Goal: Information Seeking & Learning: Learn about a topic

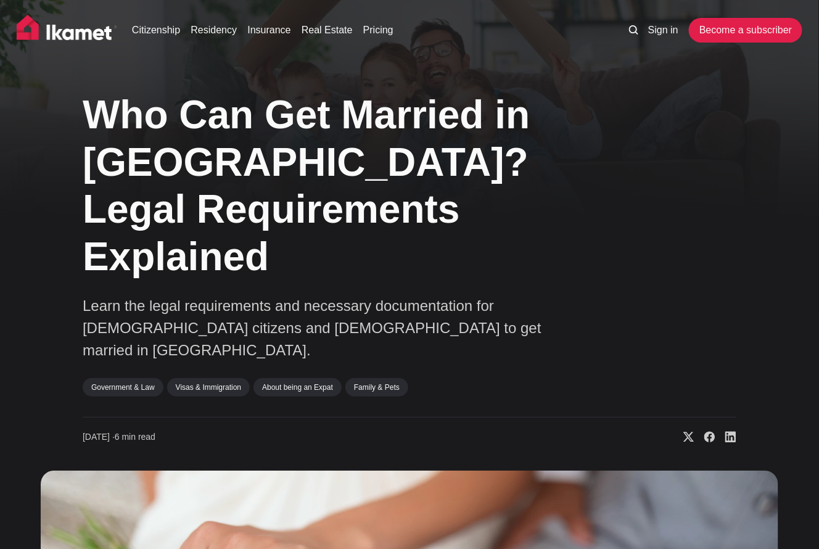
click at [213, 35] on link "Residency" at bounding box center [214, 30] width 46 height 15
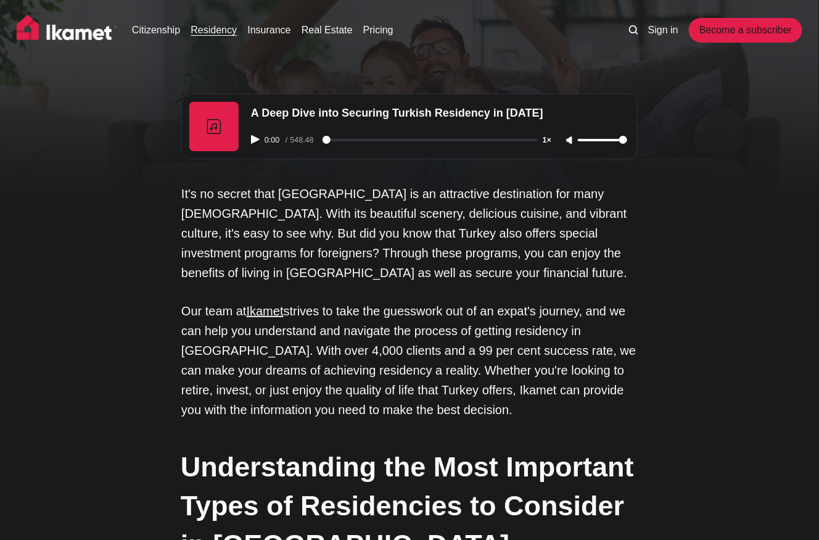
click at [268, 311] on link "Ikamet" at bounding box center [265, 311] width 37 height 14
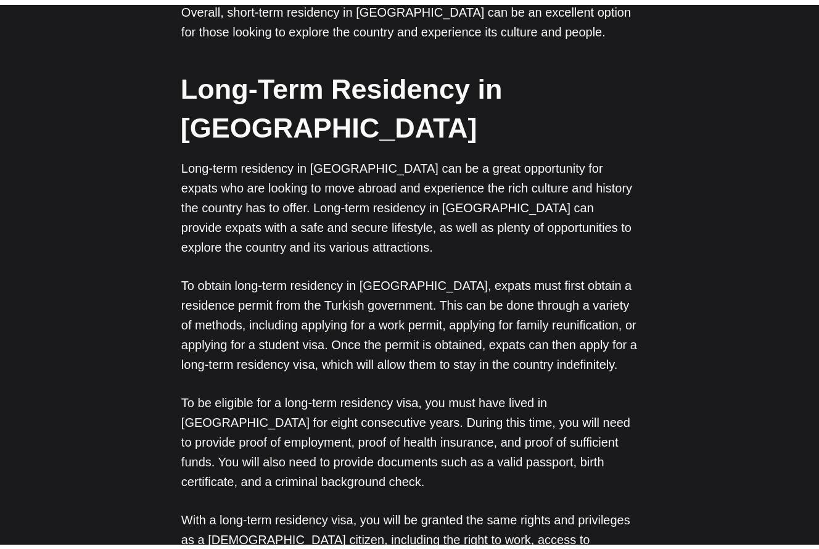
scroll to position [1147, 0]
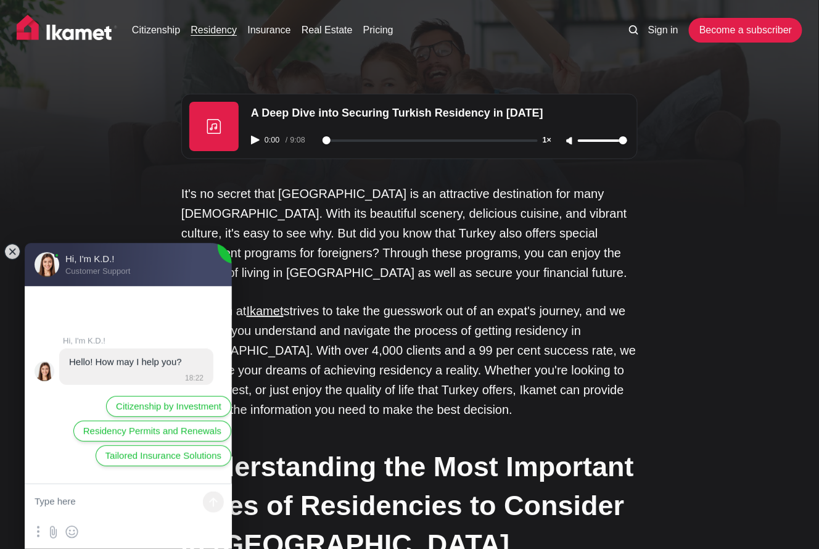
click at [9, 256] on jdiv at bounding box center [12, 251] width 17 height 17
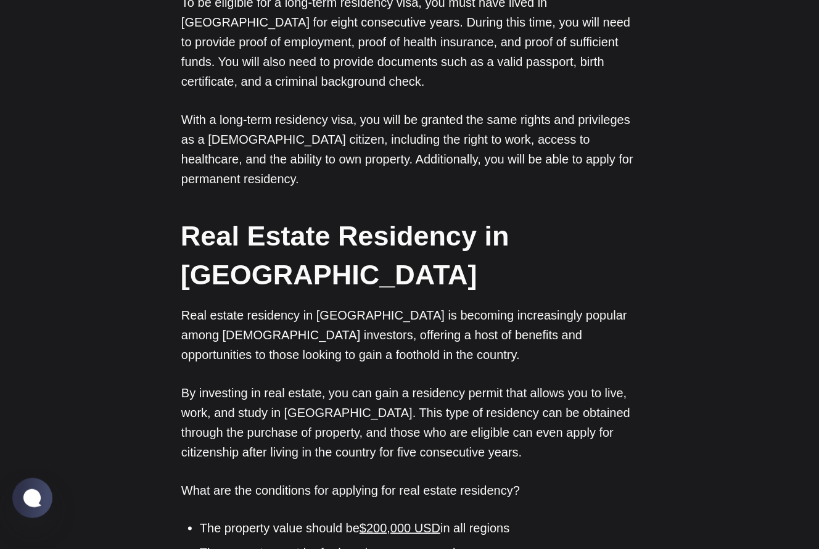
scroll to position [1536, 0]
